Goal: Transaction & Acquisition: Purchase product/service

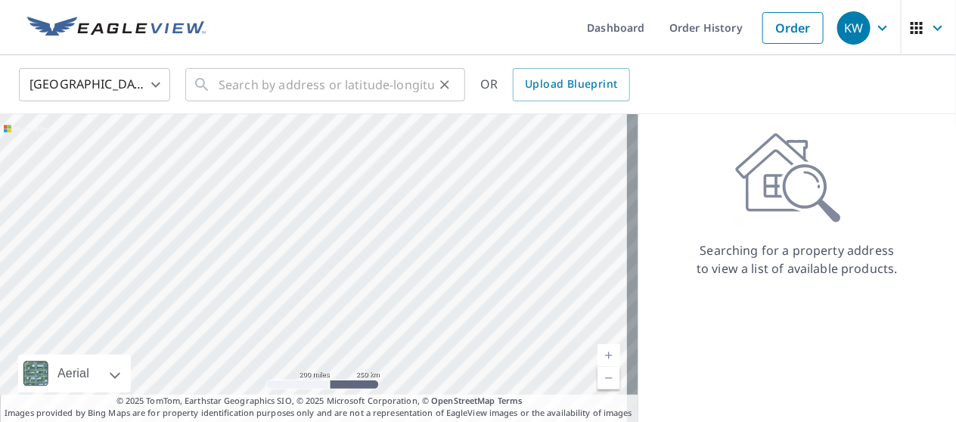
click at [213, 85] on div "​" at bounding box center [325, 84] width 280 height 33
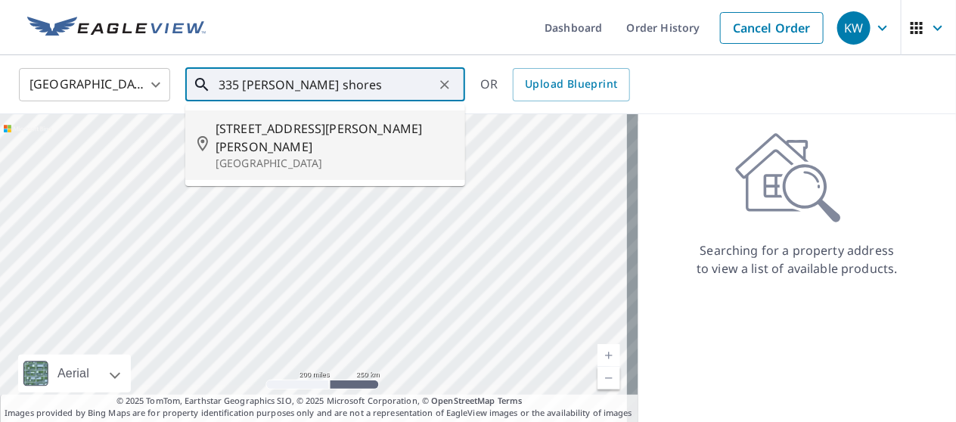
click at [284, 132] on span "[STREET_ADDRESS][PERSON_NAME][PERSON_NAME]" at bounding box center [335, 138] width 238 height 36
type input "[STREET_ADDRESS][PERSON_NAME]"
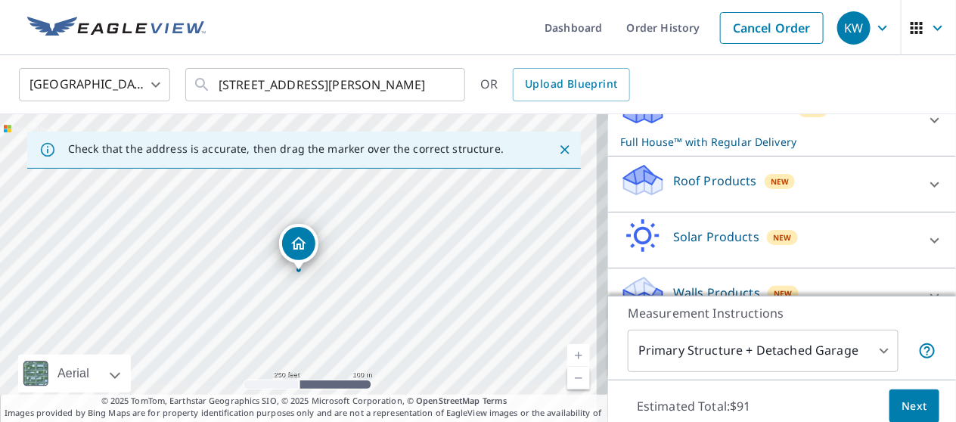
scroll to position [231, 0]
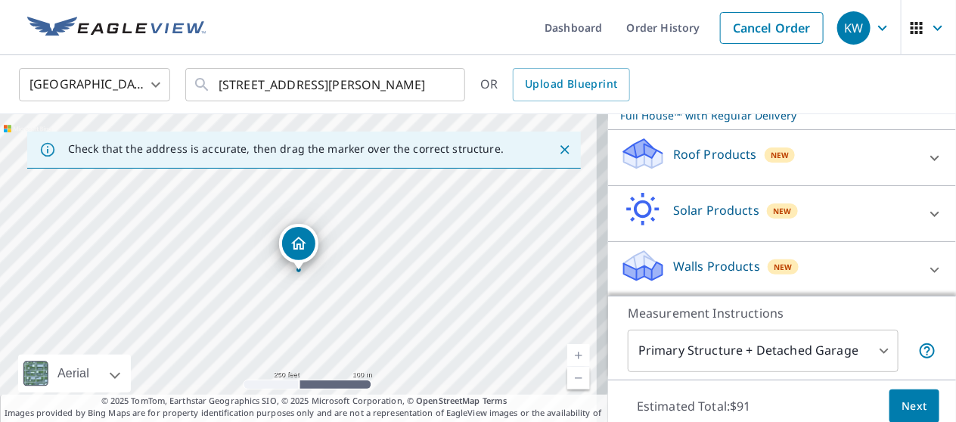
click at [903, 410] on span "Next" at bounding box center [915, 406] width 26 height 19
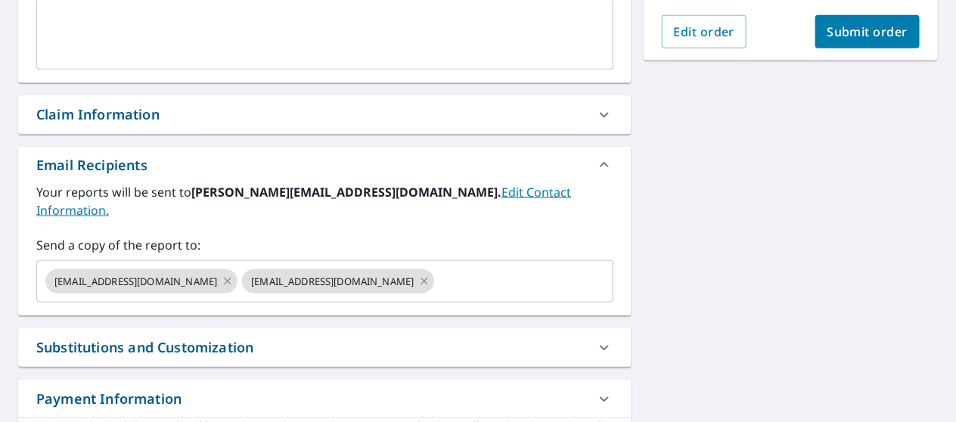
scroll to position [530, 0]
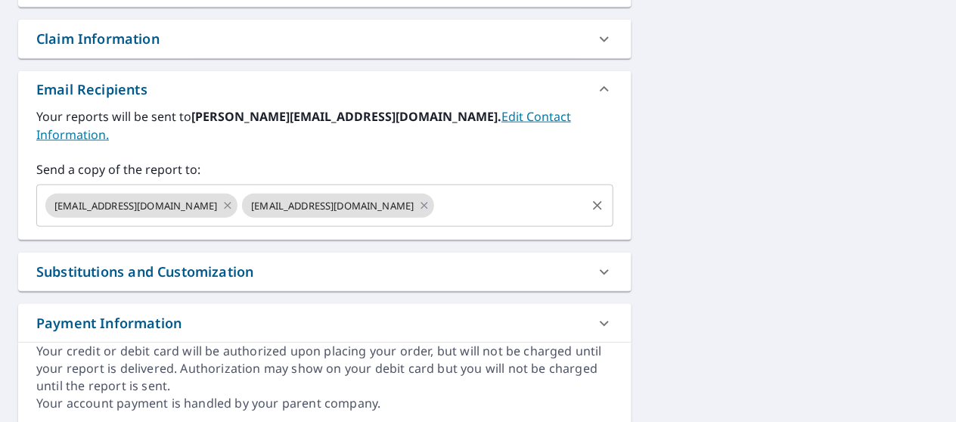
click at [225, 202] on icon at bounding box center [228, 205] width 7 height 7
click at [226, 197] on icon at bounding box center [228, 205] width 12 height 17
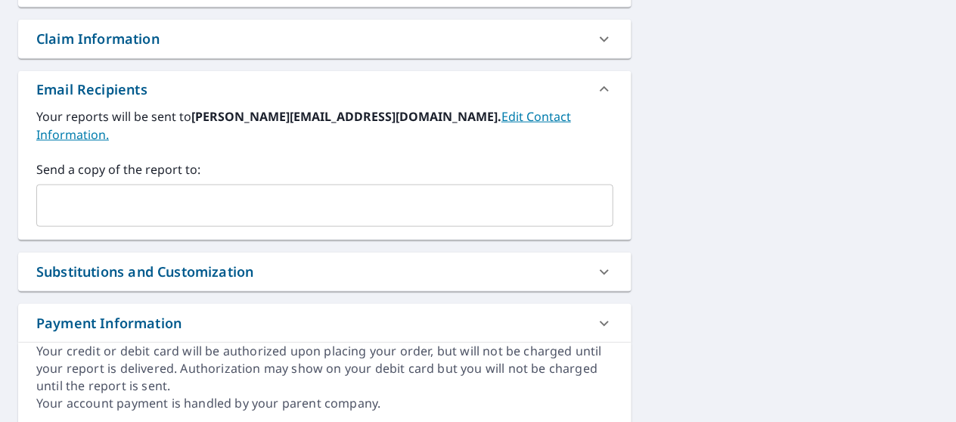
click at [110, 191] on input "text" at bounding box center [313, 205] width 541 height 29
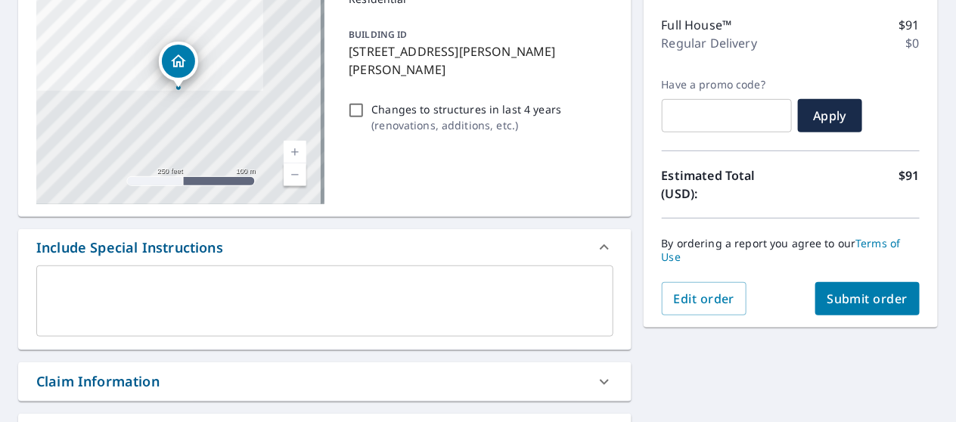
scroll to position [184, 0]
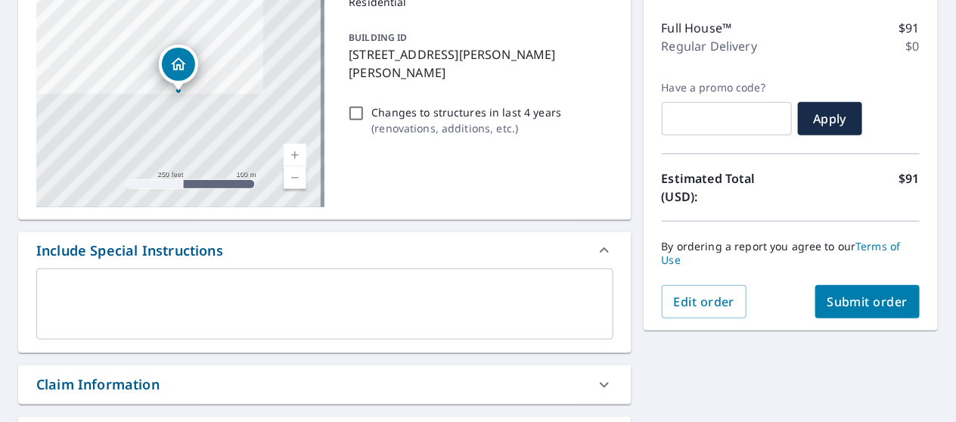
type input "[PERSON_NAME][EMAIL_ADDRESS][DOMAIN_NAME]"
click at [866, 301] on span "Submit order" at bounding box center [868, 302] width 81 height 17
